Goal: Transaction & Acquisition: Download file/media

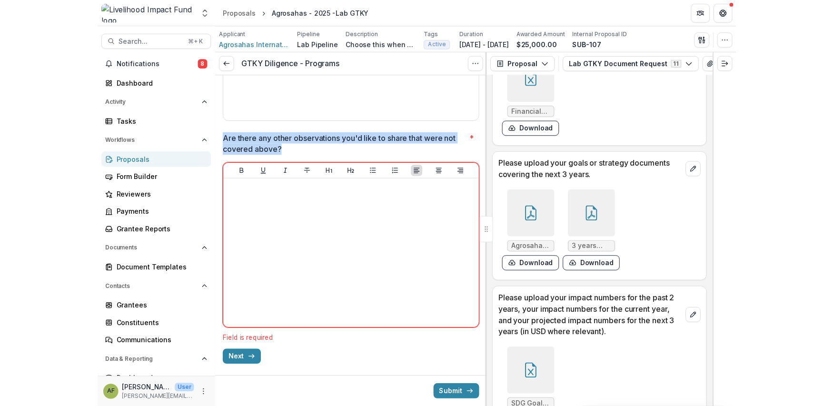
scroll to position [441, 0]
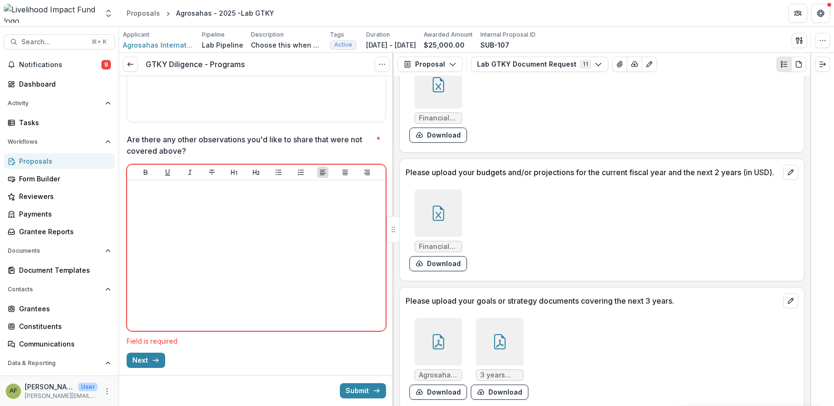
click at [433, 216] on icon at bounding box center [438, 213] width 11 height 15
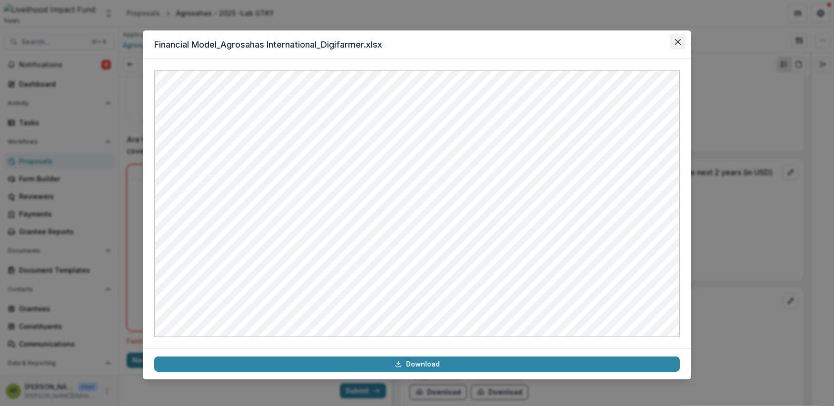
click at [456, 39] on icon "Close" at bounding box center [678, 42] width 6 height 6
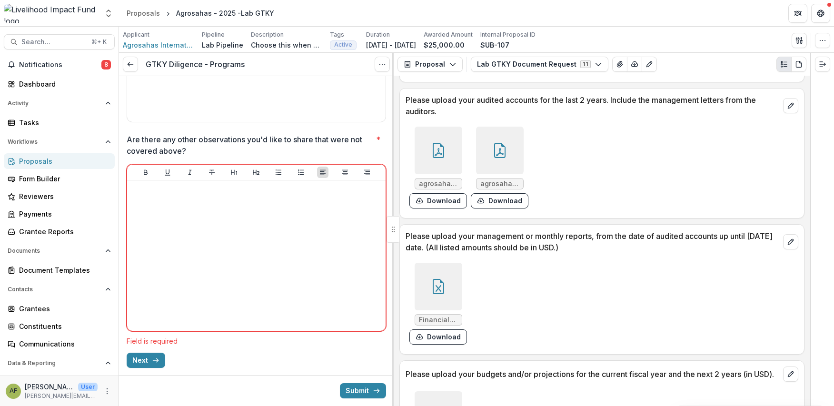
scroll to position [245, 0]
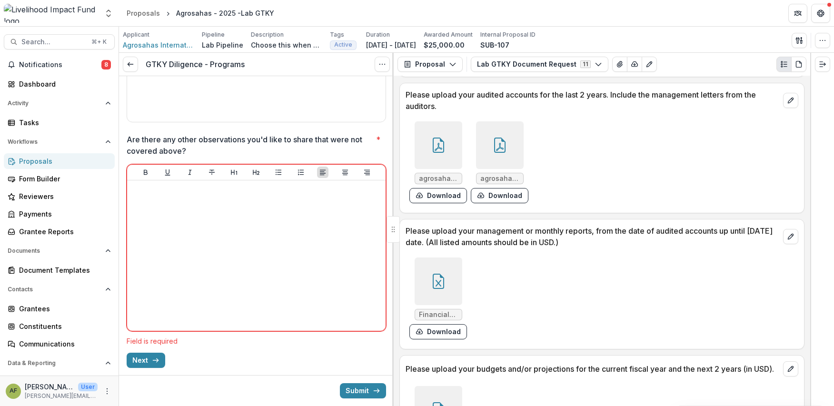
click at [446, 296] on div at bounding box center [439, 281] width 48 height 48
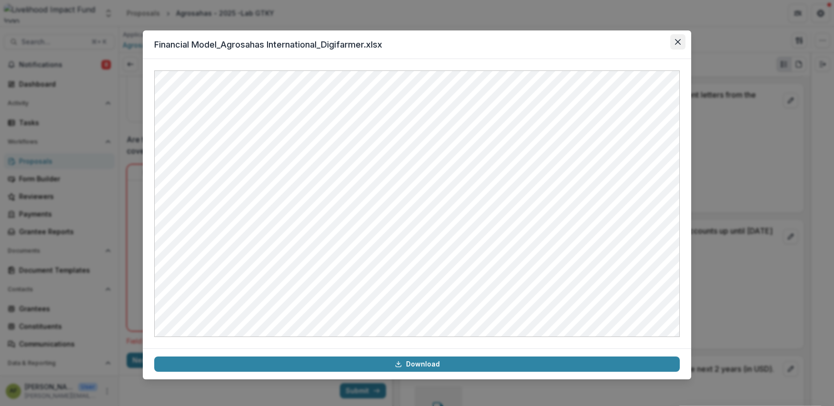
click at [456, 39] on icon "Close" at bounding box center [678, 42] width 6 height 6
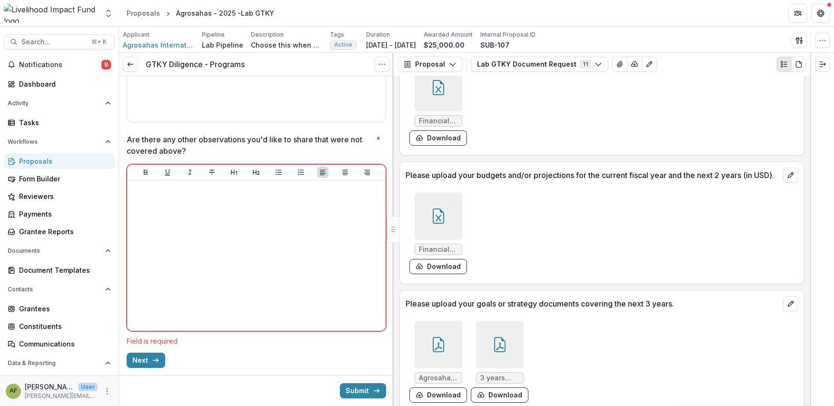
scroll to position [438, 0]
click at [456, 227] on div at bounding box center [438, 217] width 55 height 48
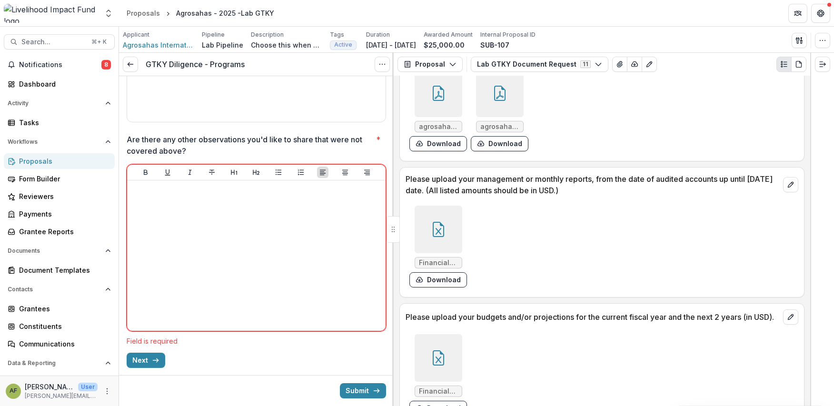
scroll to position [198, 0]
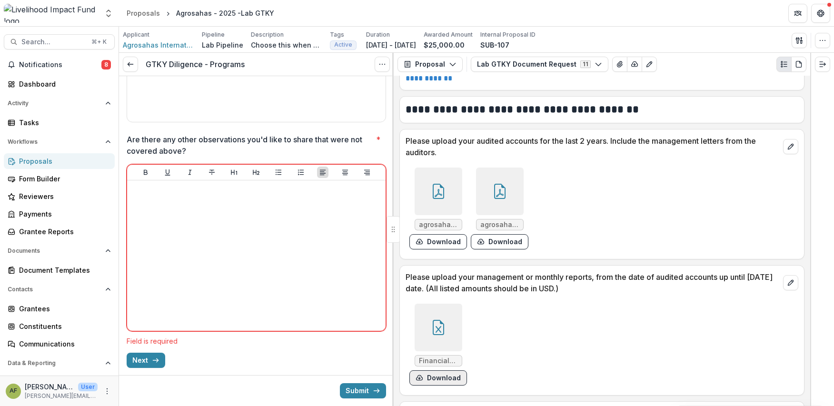
click at [444, 376] on button "Download" at bounding box center [438, 377] width 58 height 15
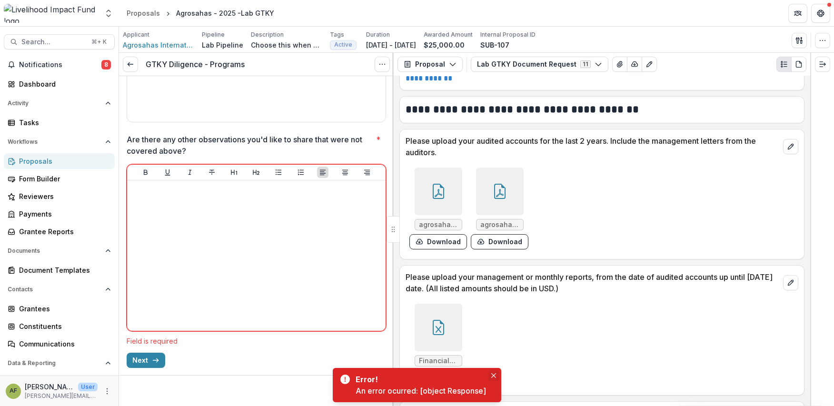
click at [456, 373] on button "Close" at bounding box center [493, 375] width 11 height 11
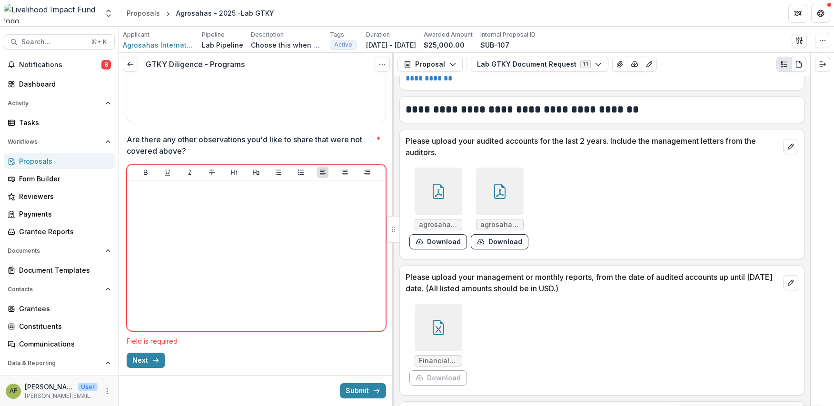
click at [456, 362] on div "Financial Model_Agrosahas International_Digifarmer.xlsx Download" at bounding box center [548, 344] width 286 height 89
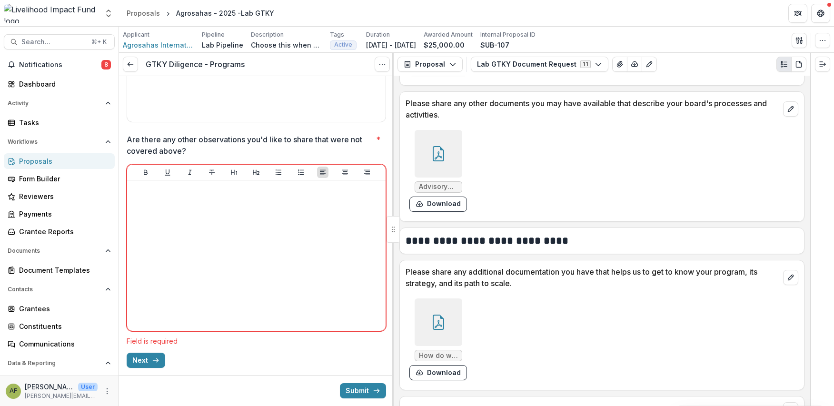
scroll to position [1339, 0]
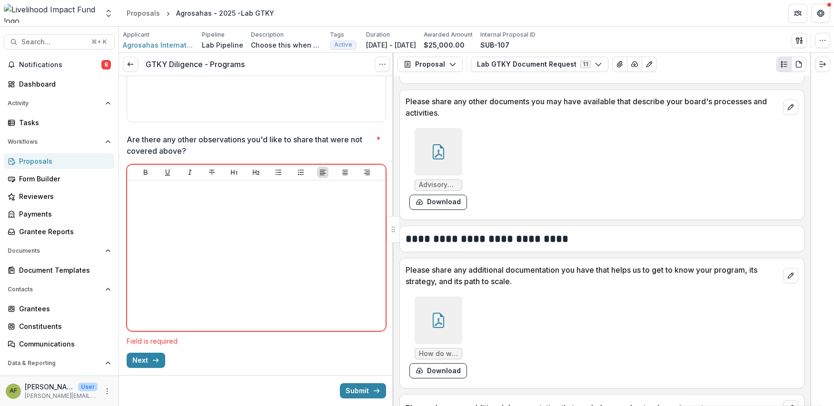
click at [429, 335] on div at bounding box center [439, 320] width 48 height 48
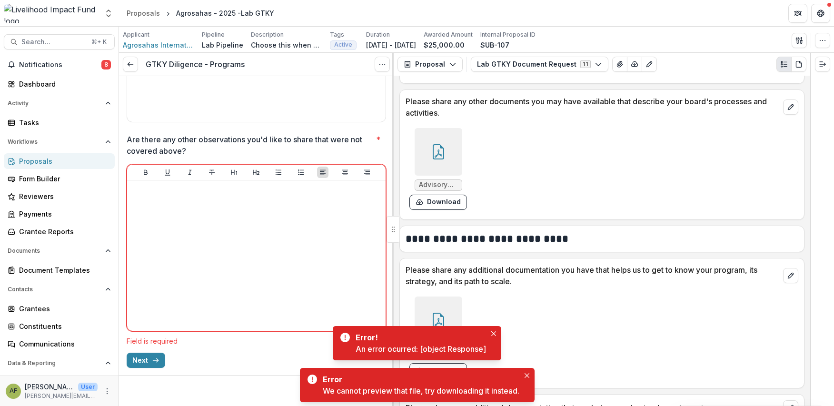
drag, startPoint x: 561, startPoint y: 334, endPoint x: 511, endPoint y: 341, distance: 50.4
click at [456, 334] on div "How do we scale Digifarmer.pdf Download" at bounding box center [548, 337] width 286 height 89
click at [456, 336] on button "Close" at bounding box center [493, 333] width 11 height 11
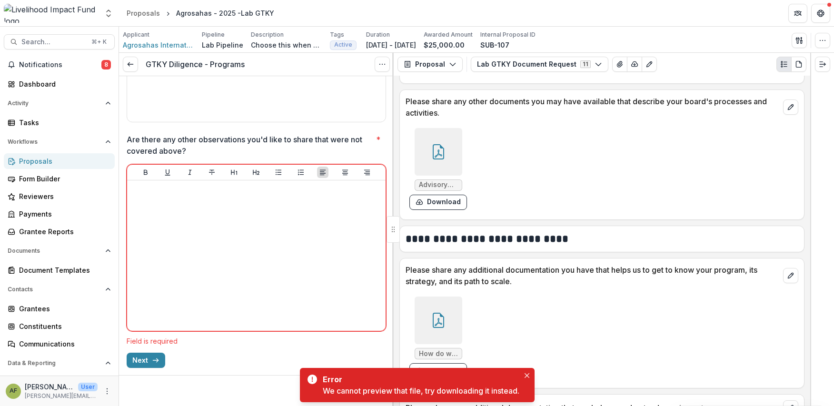
drag, startPoint x: 531, startPoint y: 377, endPoint x: 511, endPoint y: 375, distance: 19.6
click at [456, 377] on button "Close" at bounding box center [526, 375] width 11 height 11
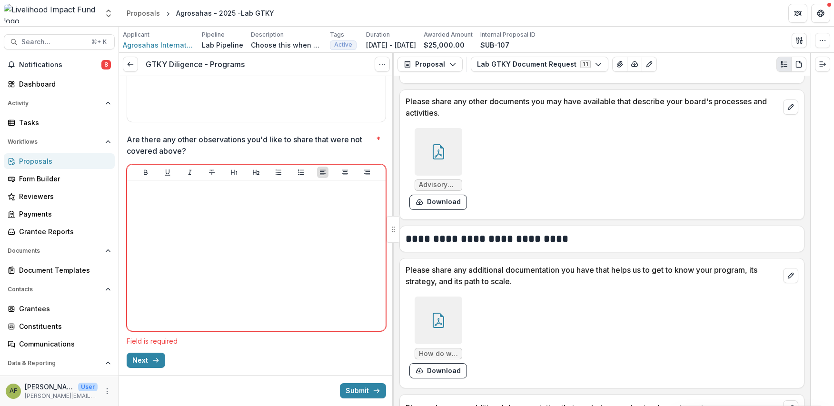
click at [437, 358] on span "How do we scale Digifarmer.pdf" at bounding box center [438, 354] width 39 height 8
click at [438, 376] on button "Download" at bounding box center [438, 370] width 58 height 15
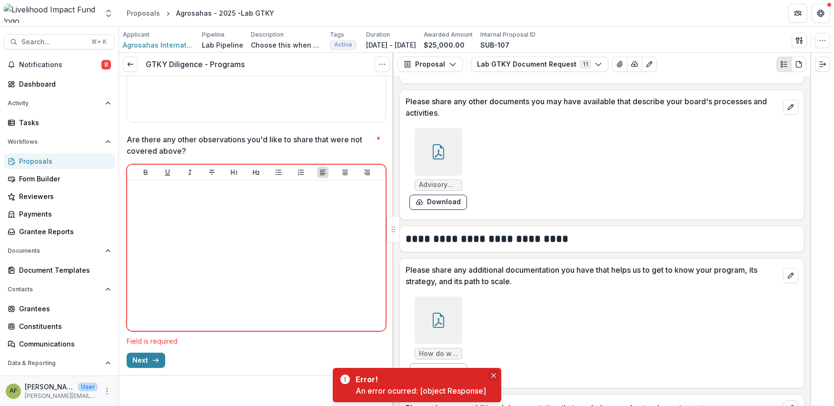
drag, startPoint x: 493, startPoint y: 374, endPoint x: 523, endPoint y: 246, distance: 131.4
click at [456, 374] on icon "Close" at bounding box center [493, 375] width 5 height 5
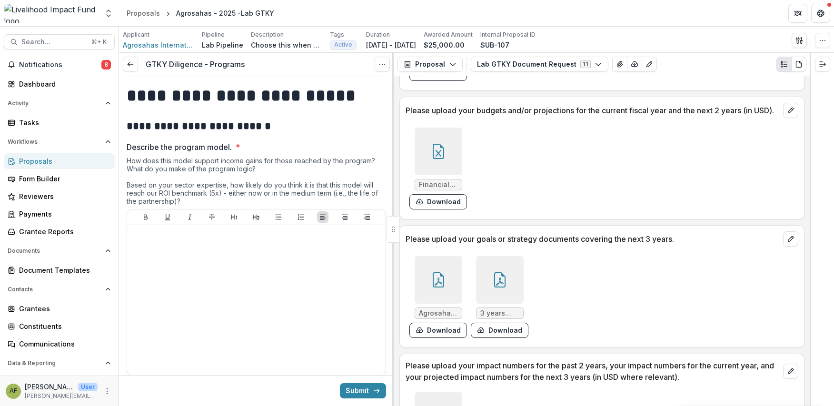
scroll to position [505, 0]
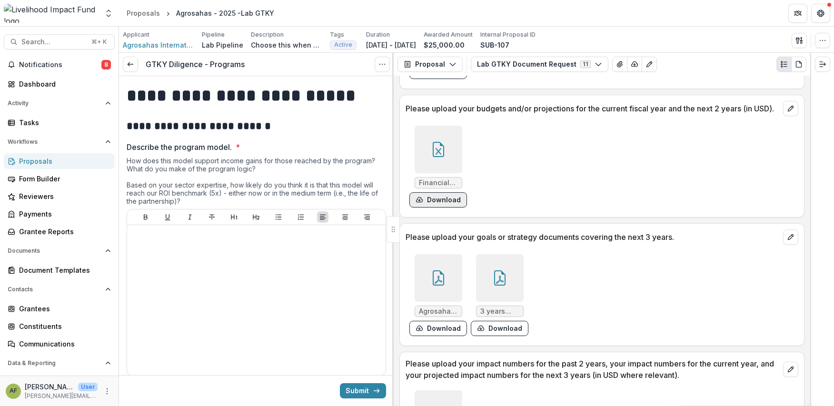
click at [440, 207] on button "Download" at bounding box center [438, 199] width 58 height 15
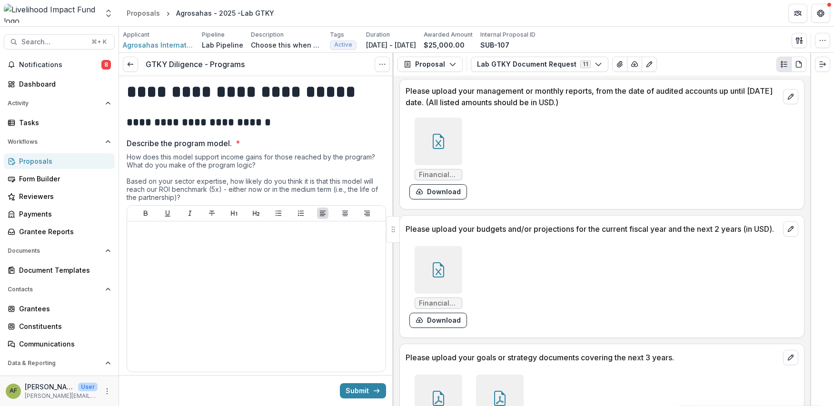
scroll to position [378, 0]
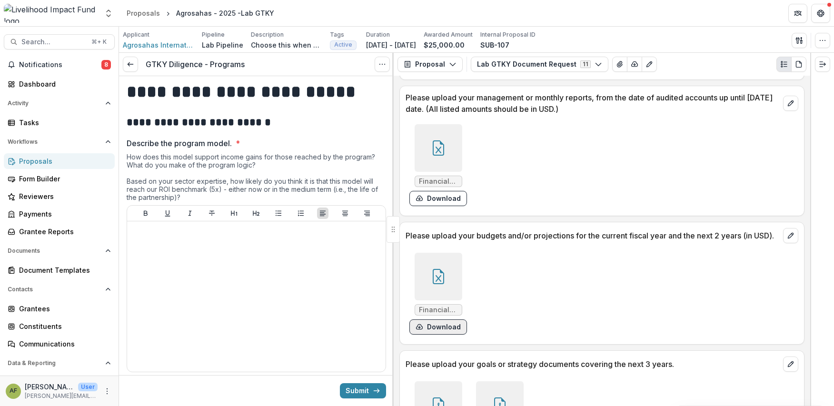
click at [433, 332] on button "Download" at bounding box center [438, 326] width 58 height 15
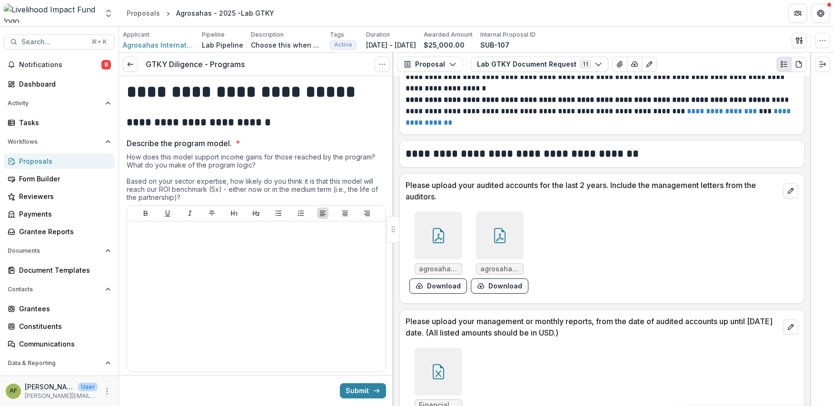
scroll to position [157, 0]
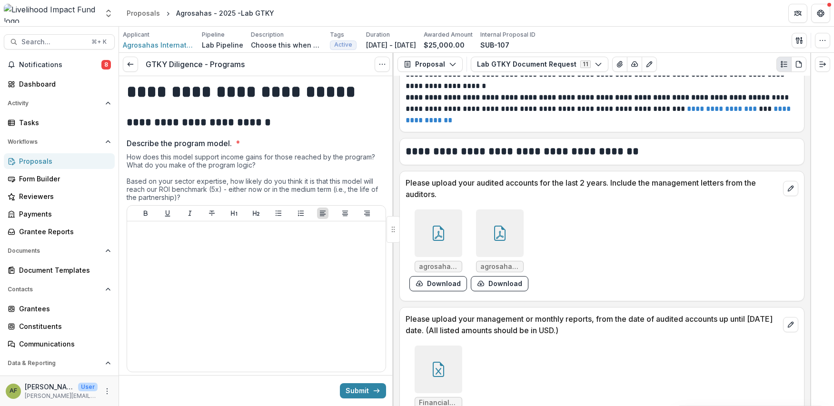
click at [452, 235] on div at bounding box center [439, 233] width 48 height 48
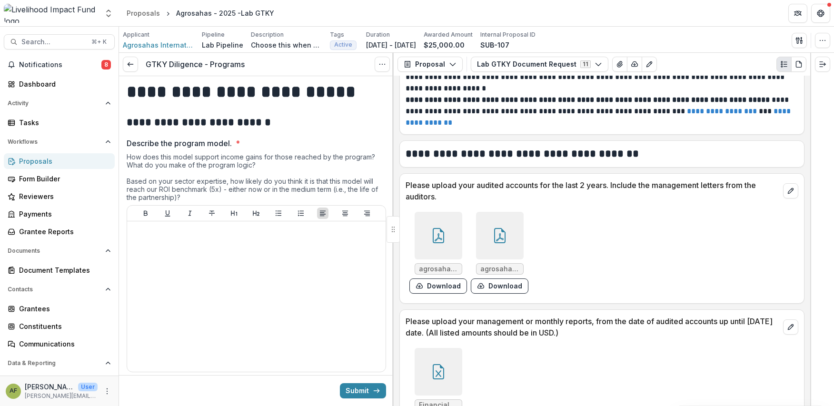
scroll to position [156, 0]
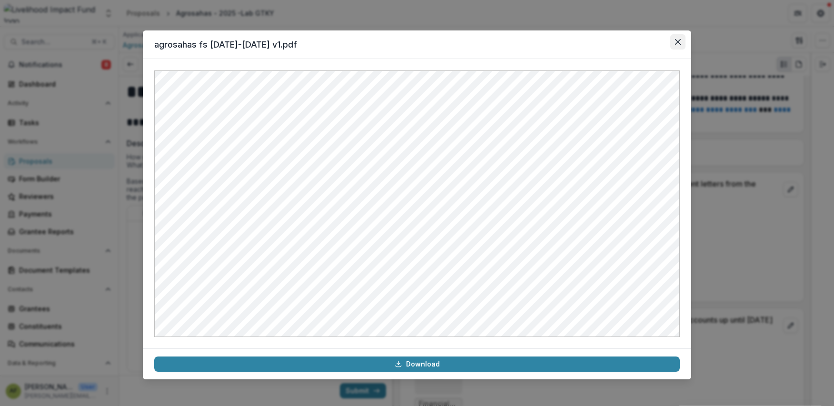
click at [674, 44] on button "Close" at bounding box center [677, 41] width 15 height 15
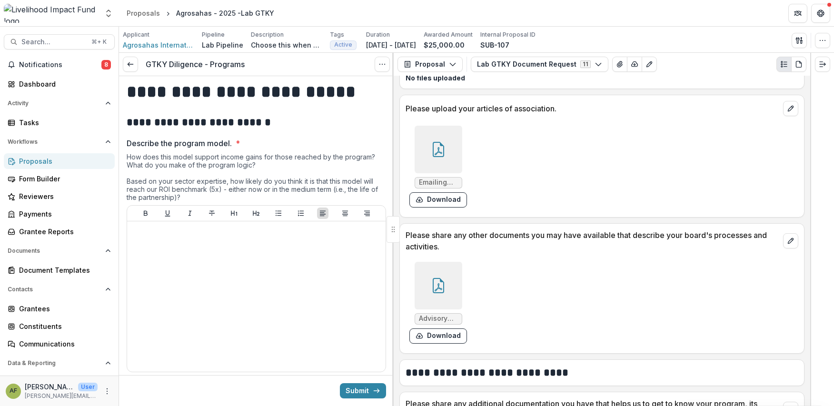
scroll to position [1204, 0]
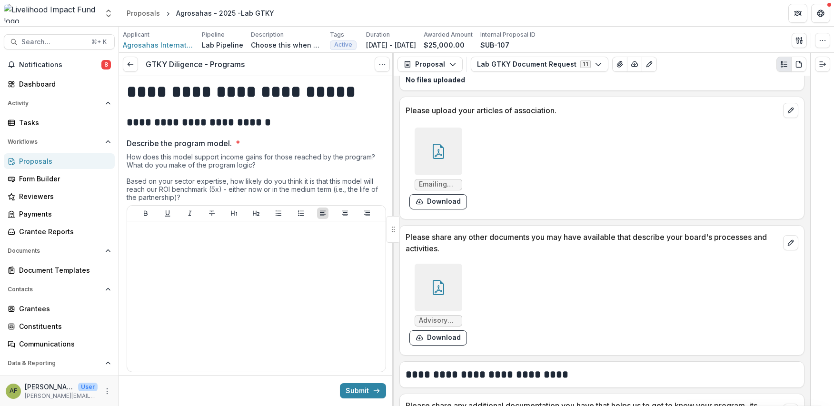
click at [447, 156] on div at bounding box center [439, 152] width 48 height 48
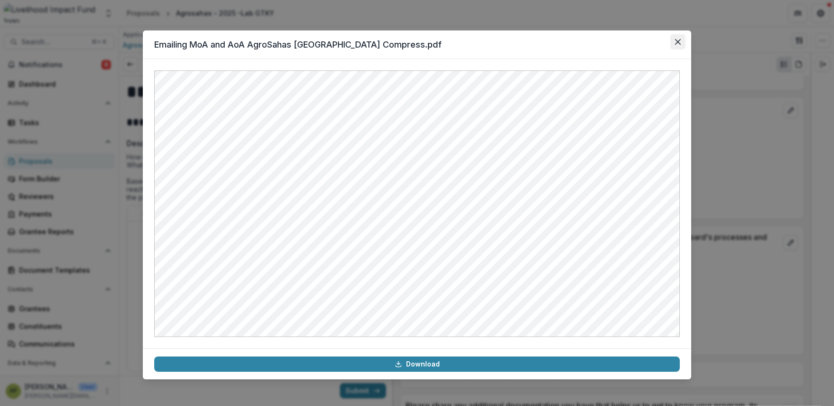
click at [681, 41] on button "Close" at bounding box center [677, 41] width 15 height 15
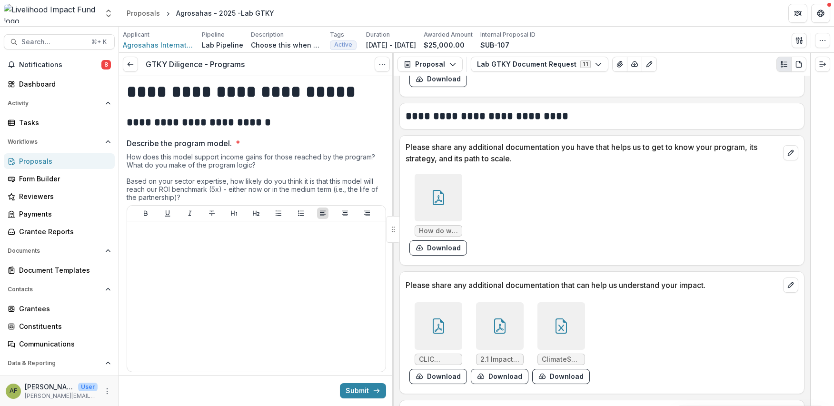
scroll to position [1468, 0]
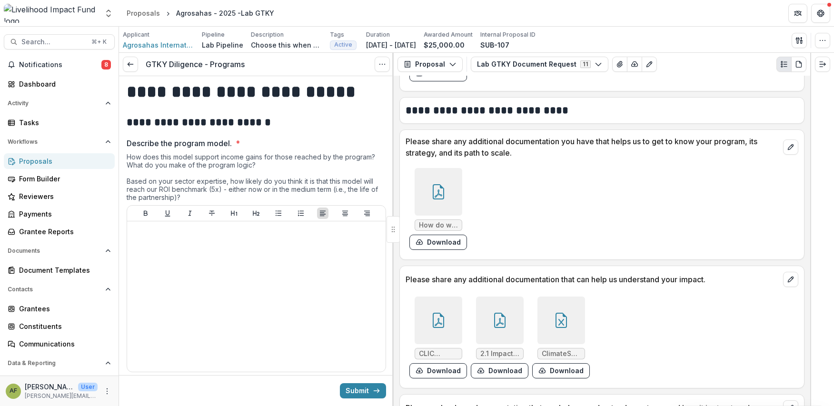
click at [453, 195] on div at bounding box center [439, 192] width 48 height 48
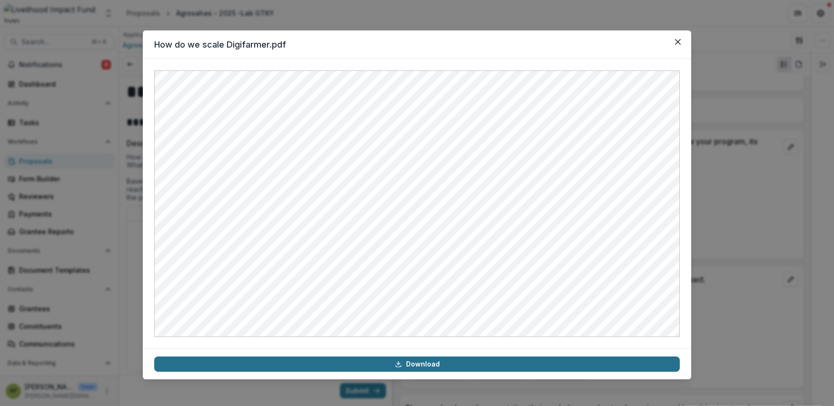
click at [373, 359] on link "Download" at bounding box center [416, 363] width 525 height 15
